Goal: Navigation & Orientation: Find specific page/section

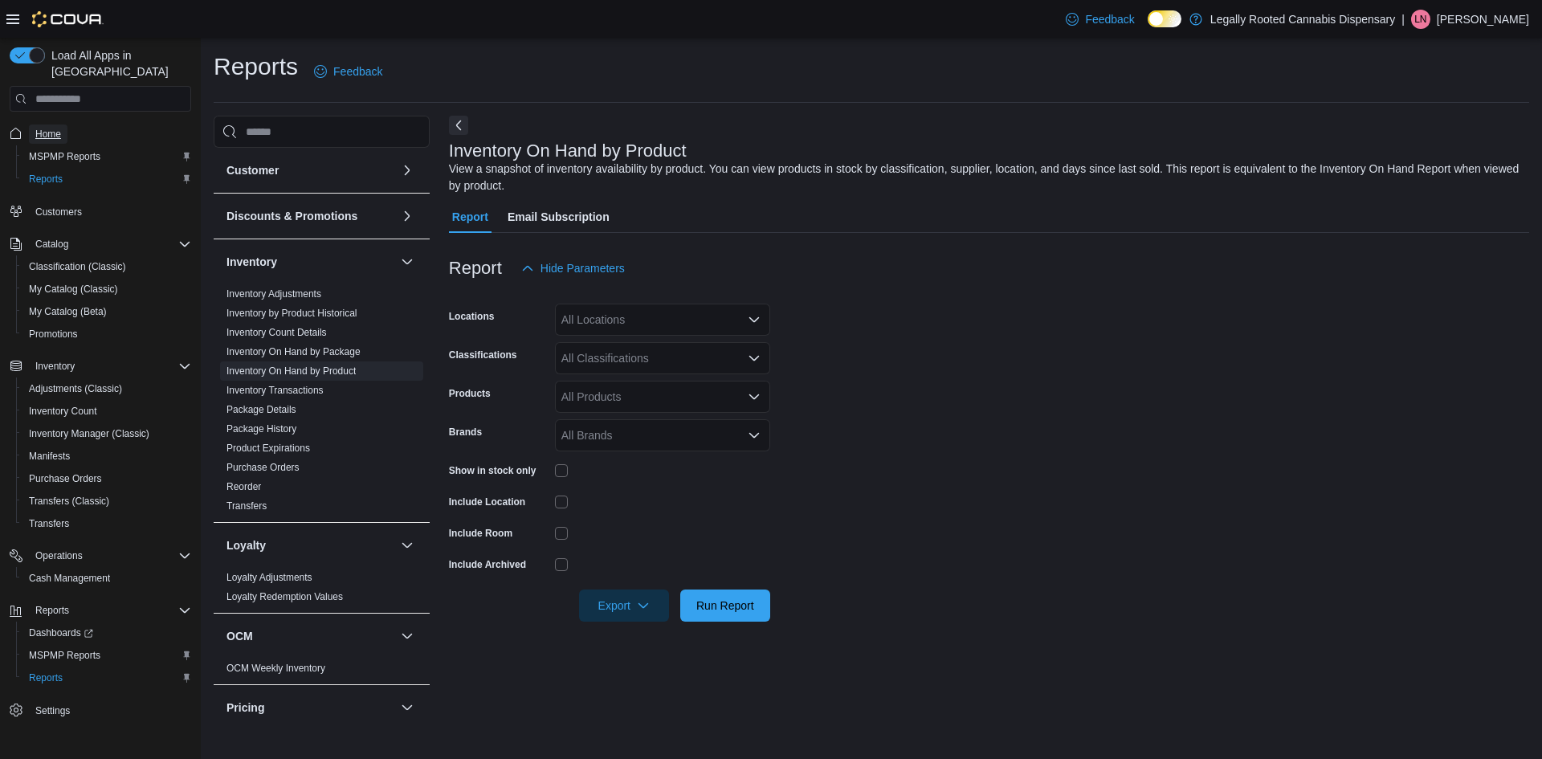
click at [51, 128] on span "Home" at bounding box center [48, 134] width 26 height 13
